Goal: Find specific page/section: Find specific page/section

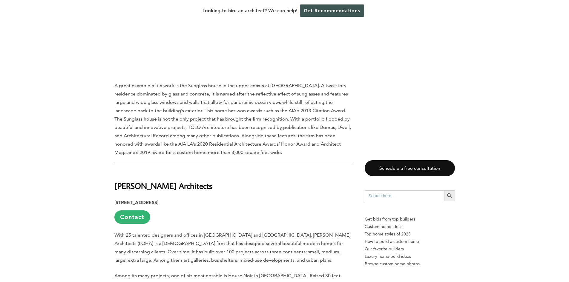
scroll to position [3557, 0]
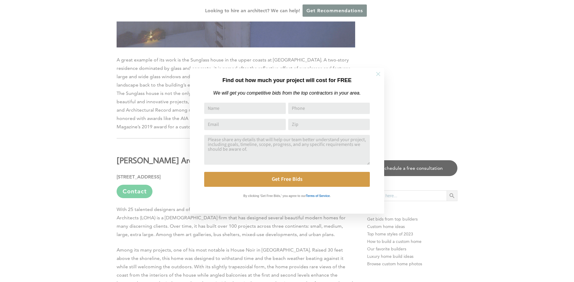
click at [375, 78] on button at bounding box center [378, 74] width 21 height 21
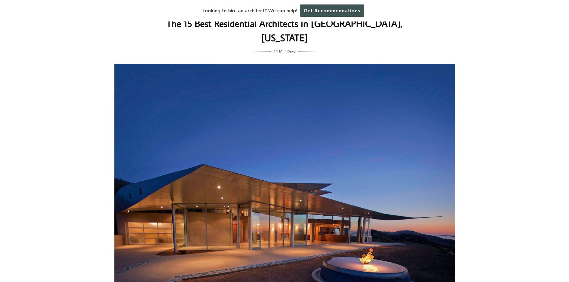
scroll to position [0, 0]
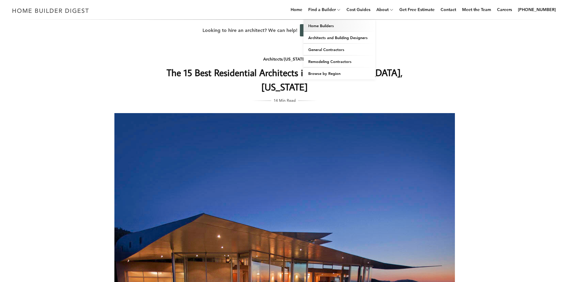
click at [325, 27] on link "Home Builders" at bounding box center [340, 26] width 72 height 12
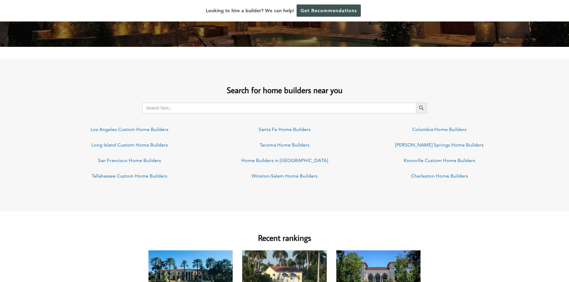
scroll to position [389, 0]
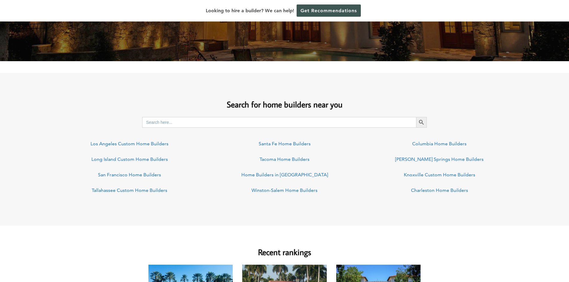
click at [193, 121] on input "Search for:" at bounding box center [279, 122] width 274 height 11
type input "malibu"
click at [416, 117] on button "Search Button" at bounding box center [421, 122] width 11 height 11
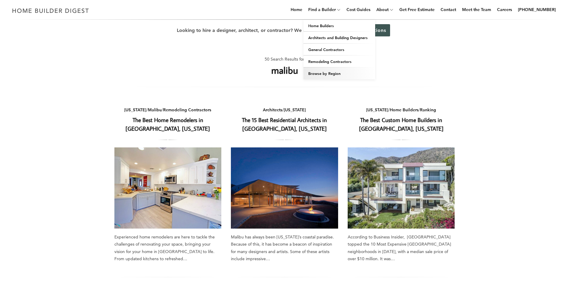
click at [325, 73] on link "Browse by Region" at bounding box center [340, 74] width 72 height 12
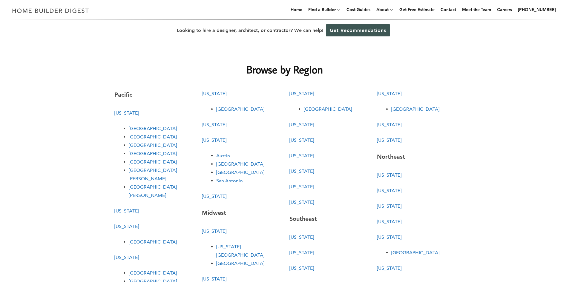
click at [147, 131] on link "Los Angeles" at bounding box center [153, 129] width 48 height 6
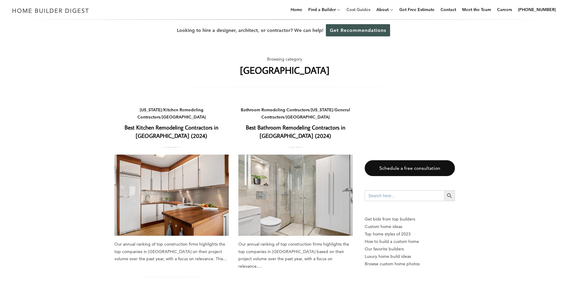
click at [364, 6] on link "Cost Guides" at bounding box center [358, 9] width 29 height 19
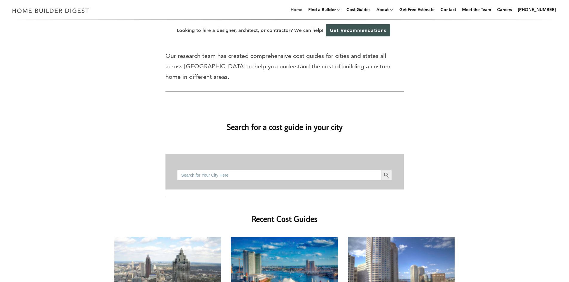
click at [305, 10] on link "Home" at bounding box center [296, 9] width 16 height 19
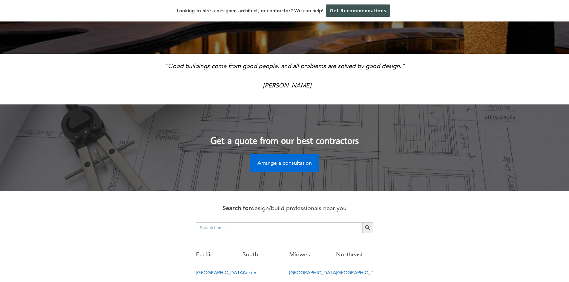
scroll to position [90, 0]
